Goal: Entertainment & Leisure: Consume media (video, audio)

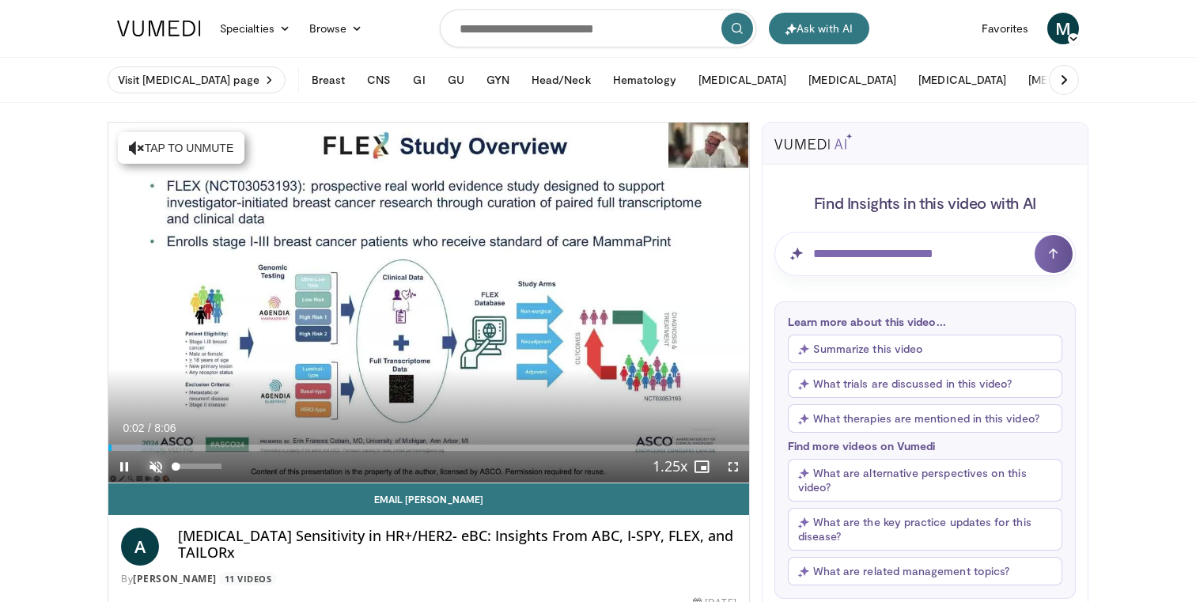
click at [154, 465] on span "Video Player" at bounding box center [156, 467] width 32 height 32
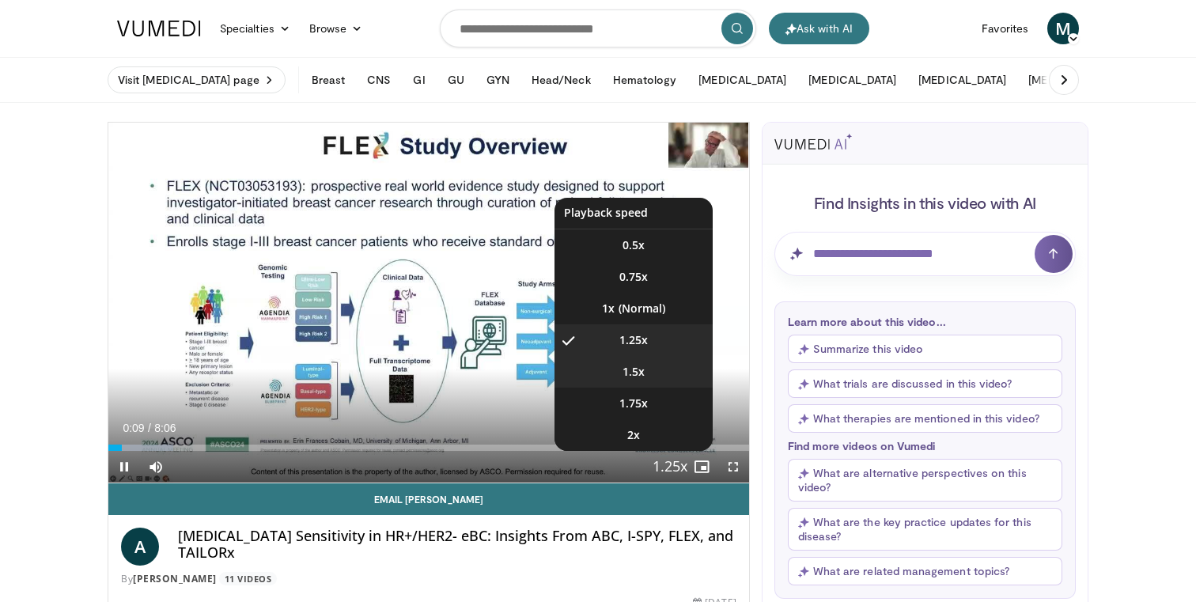
click at [642, 378] on span "1.5x" at bounding box center [634, 372] width 22 height 16
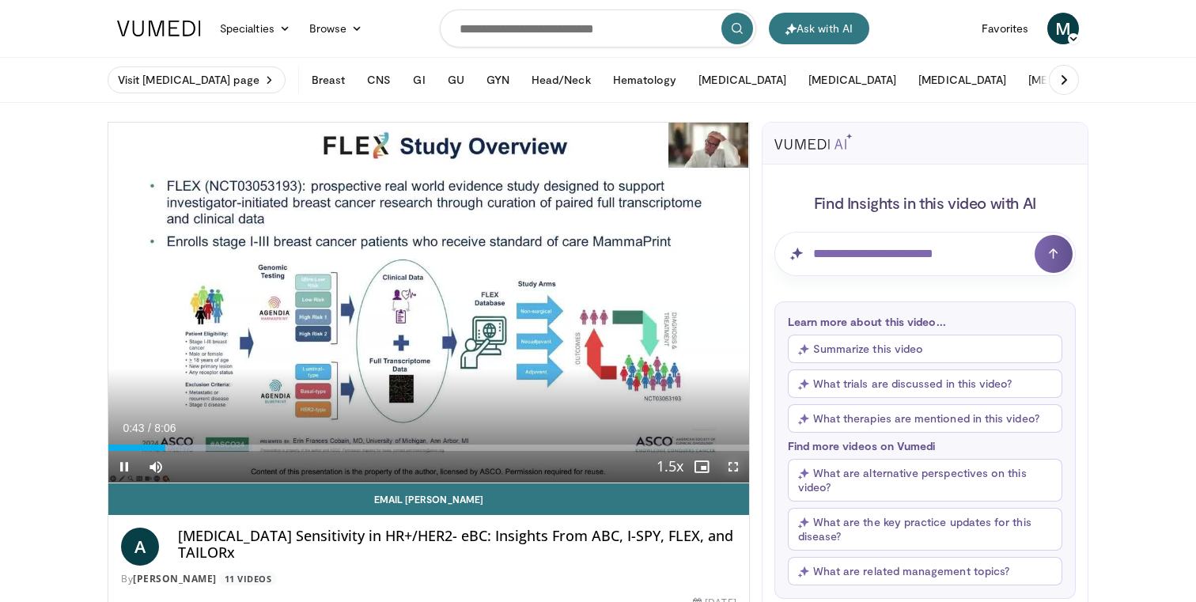
click at [731, 471] on span "Video Player" at bounding box center [734, 467] width 32 height 32
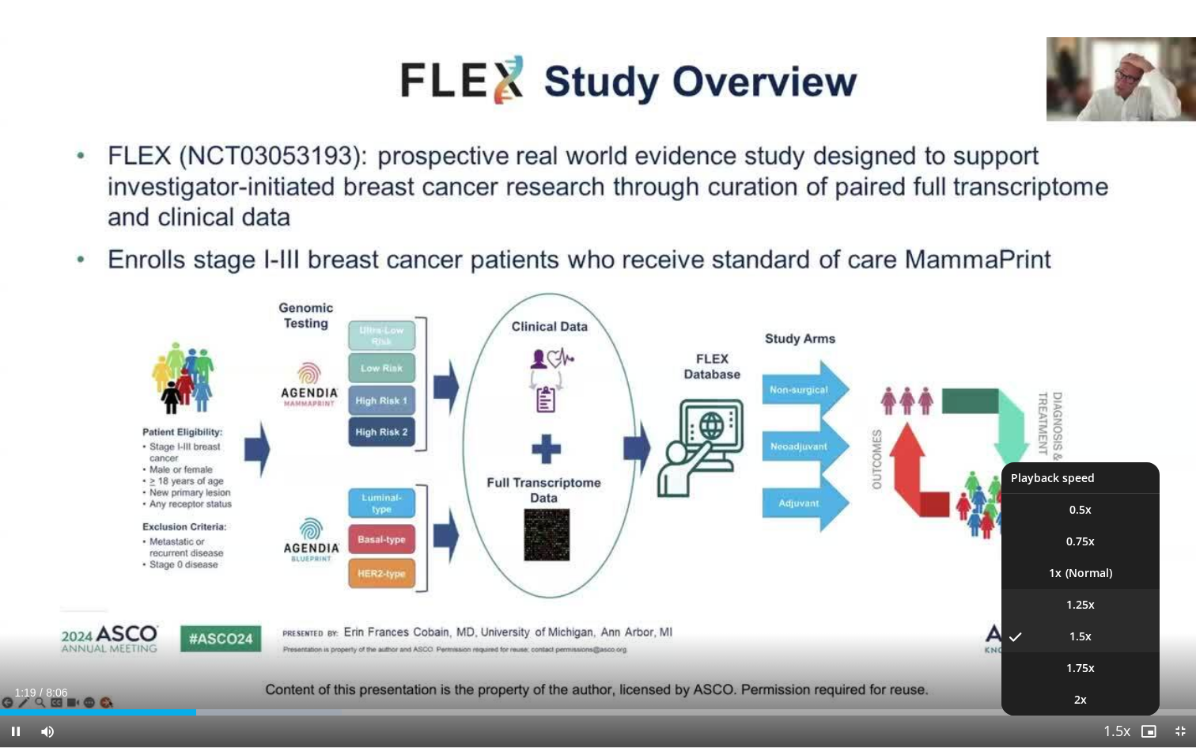
click at [1083, 600] on video-js "**********" at bounding box center [598, 374] width 1196 height 748
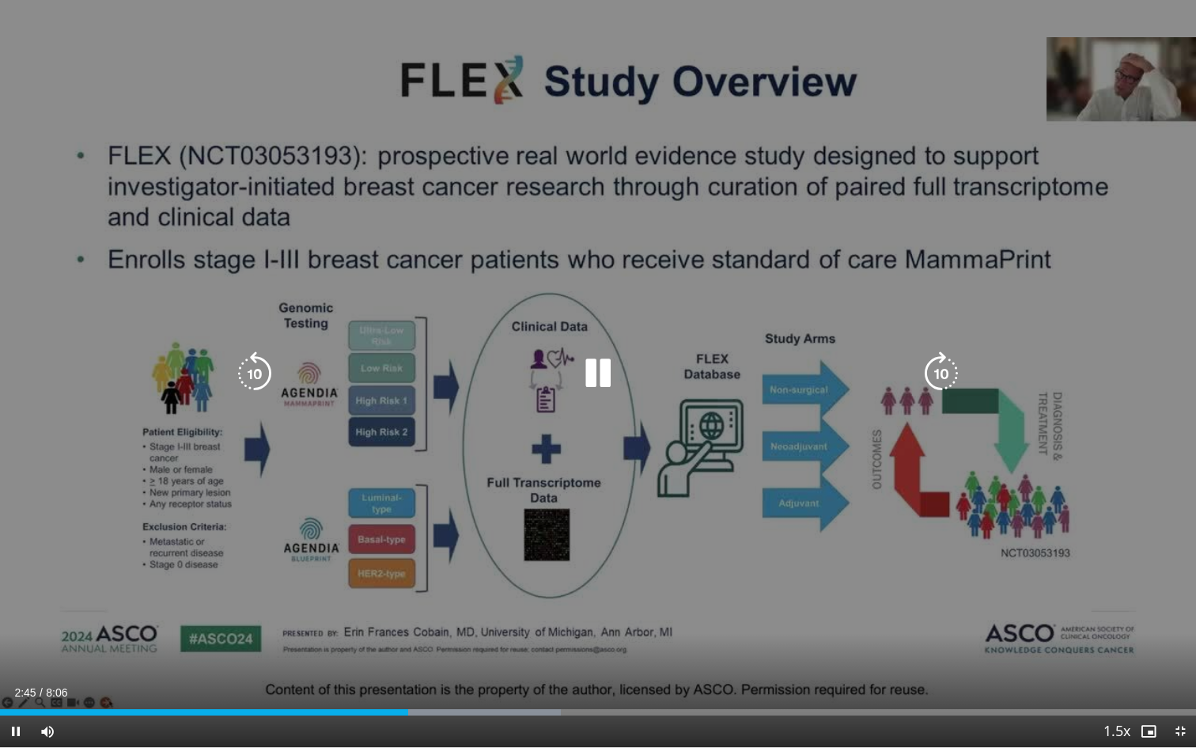
click at [256, 372] on icon "Video Player" at bounding box center [255, 373] width 44 height 44
click at [220, 417] on div "20 seconds Tap to unmute" at bounding box center [598, 373] width 1196 height 747
click at [594, 368] on icon "Video Player" at bounding box center [598, 373] width 44 height 44
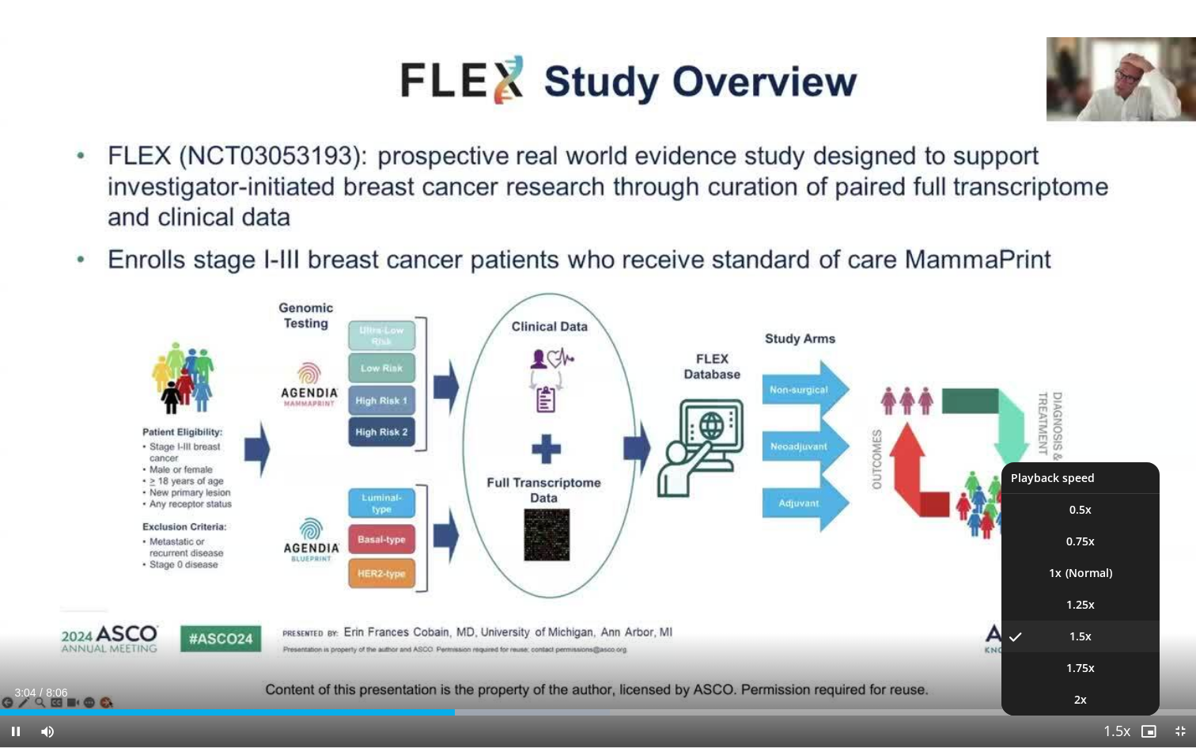
click at [1113, 601] on span "Video Player" at bounding box center [1117, 732] width 22 height 32
click at [1077, 601] on span "1.25x" at bounding box center [1081, 605] width 28 height 16
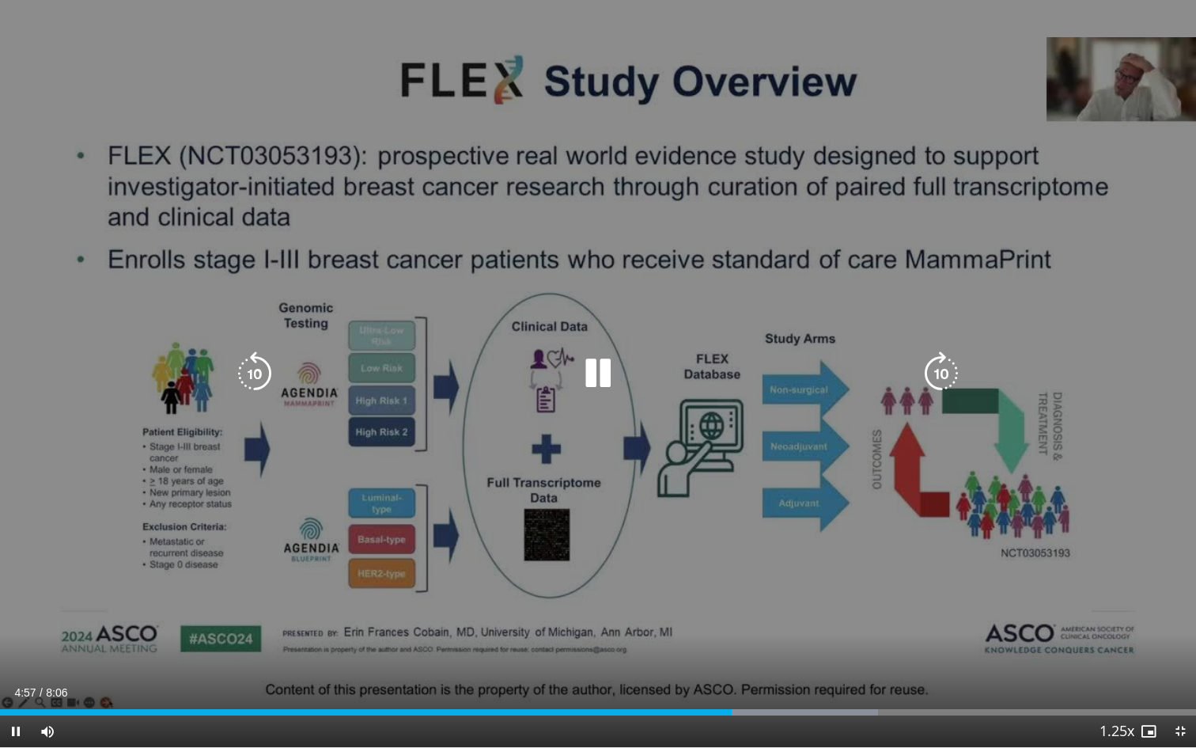
click at [258, 367] on icon "Video Player" at bounding box center [255, 373] width 44 height 44
click at [256, 368] on icon "Video Player" at bounding box center [255, 373] width 44 height 44
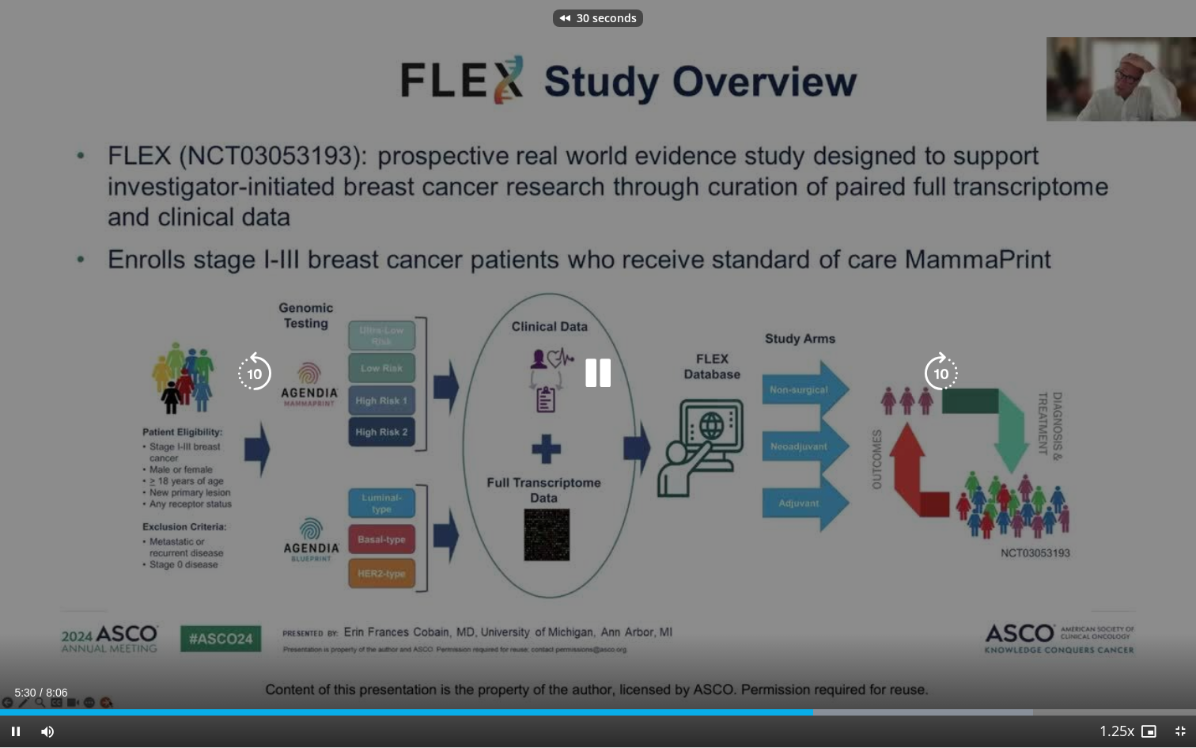
click at [256, 368] on icon "Video Player" at bounding box center [255, 373] width 44 height 44
click at [256, 369] on icon "Video Player" at bounding box center [255, 373] width 44 height 44
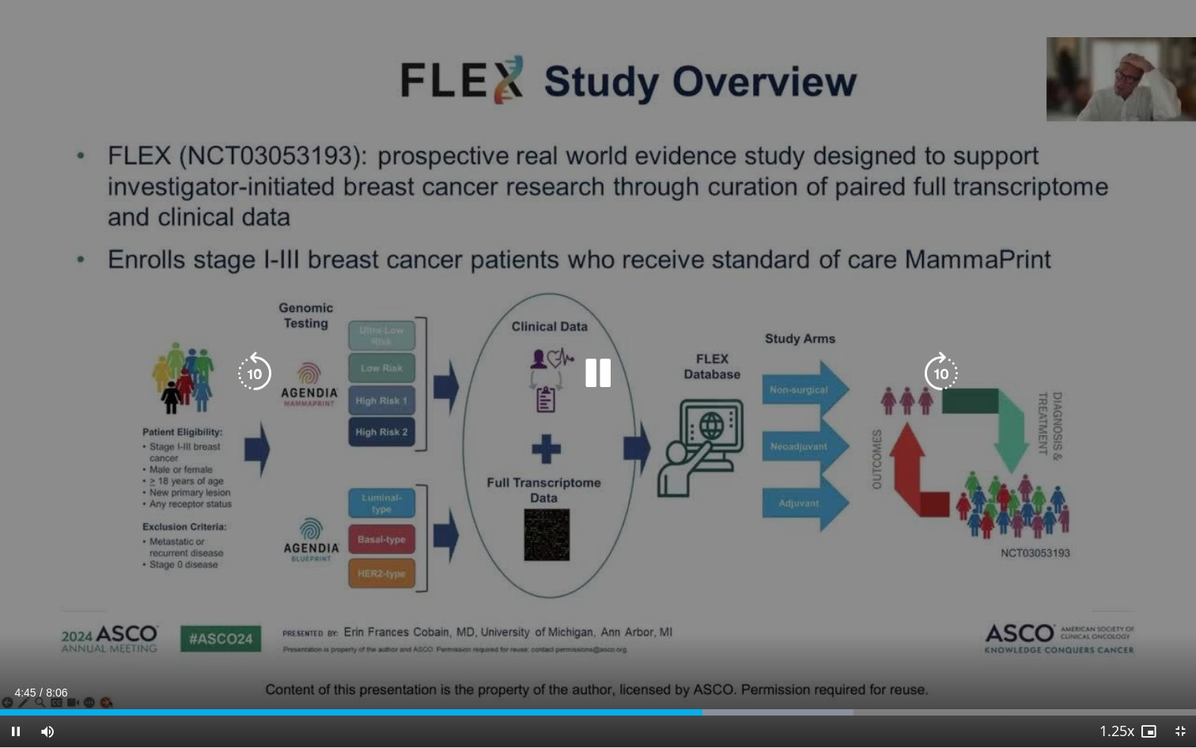
click at [256, 369] on icon "Video Player" at bounding box center [255, 373] width 44 height 44
click at [948, 366] on icon "Video Player" at bounding box center [942, 373] width 44 height 44
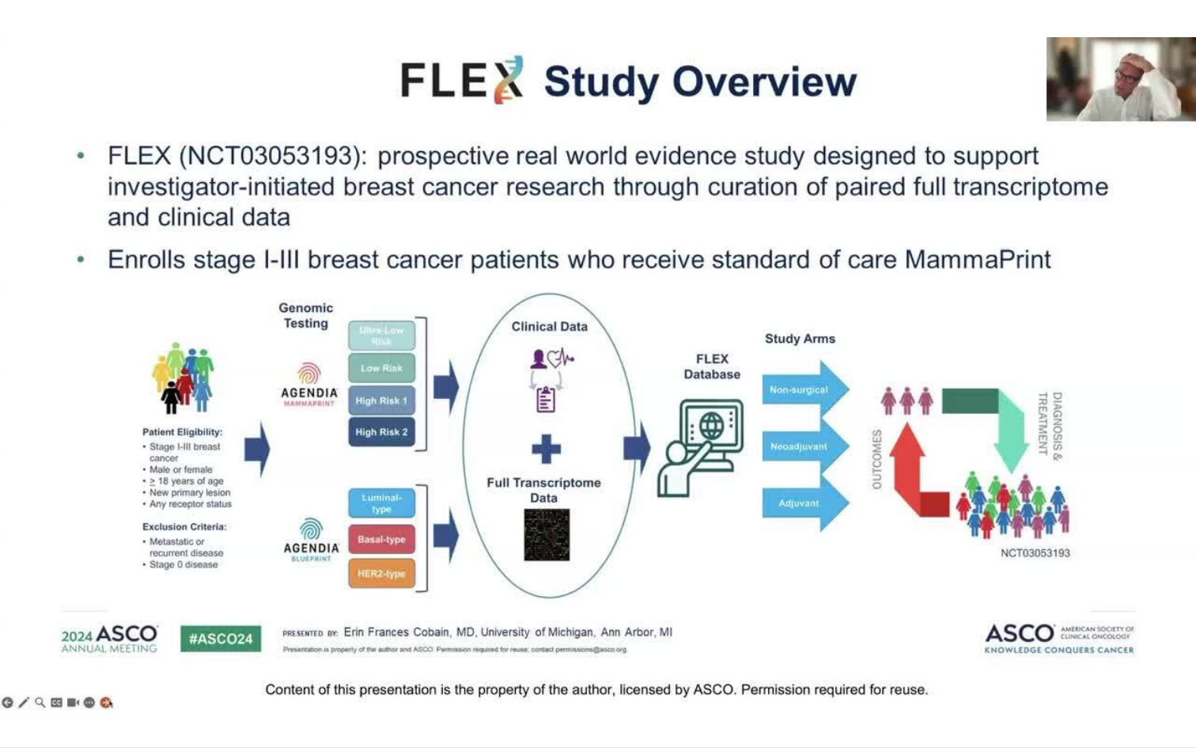
click at [948, 366] on div "10 seconds Tap to unmute" at bounding box center [598, 373] width 1196 height 747
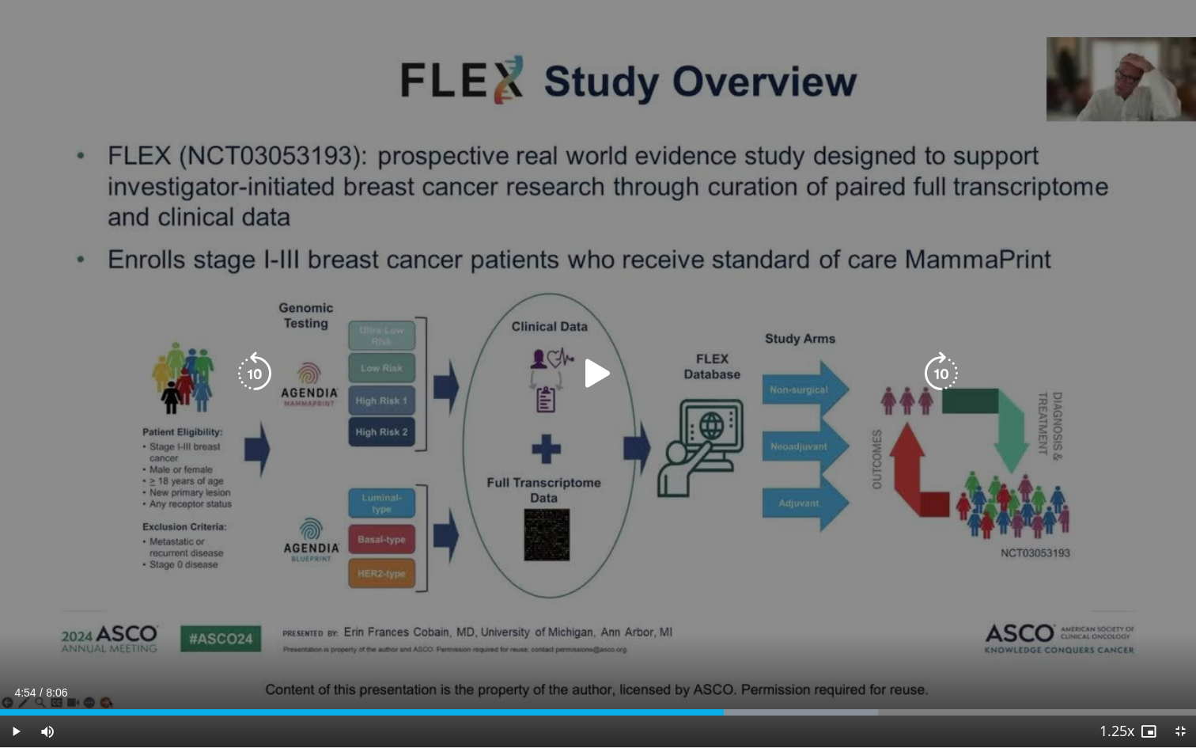
click at [942, 370] on icon "Video Player" at bounding box center [942, 373] width 44 height 44
click at [596, 374] on icon "Video Player" at bounding box center [598, 373] width 44 height 44
